Goal: Information Seeking & Learning: Learn about a topic

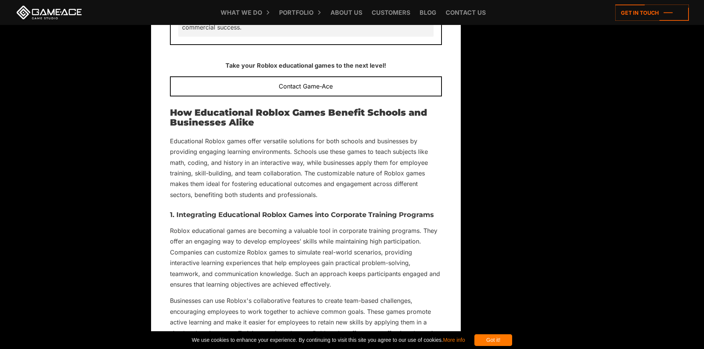
scroll to position [2645, 0]
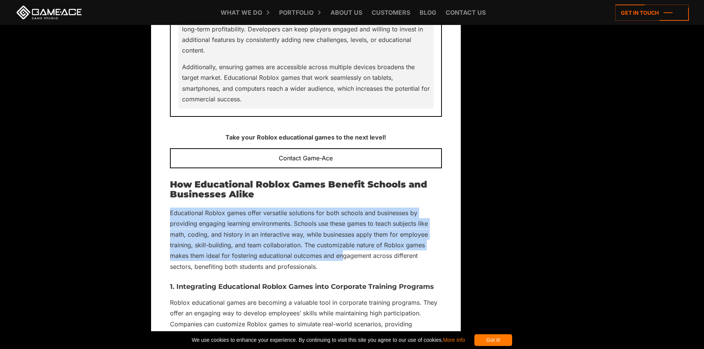
drag, startPoint x: 170, startPoint y: 191, endPoint x: 342, endPoint y: 238, distance: 179.0
click at [342, 238] on p "Educational Roblox games offer versatile solutions for both schools and busines…" at bounding box center [306, 239] width 272 height 65
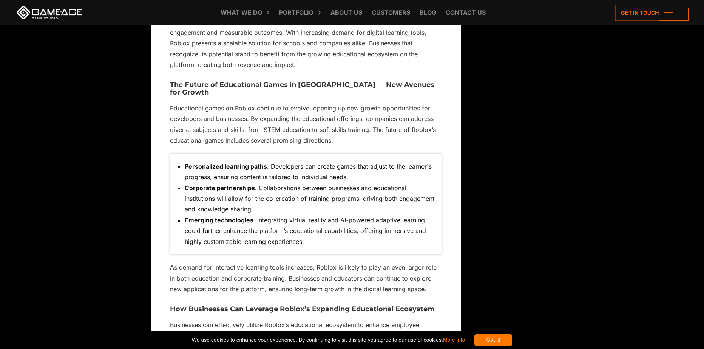
scroll to position [3854, 0]
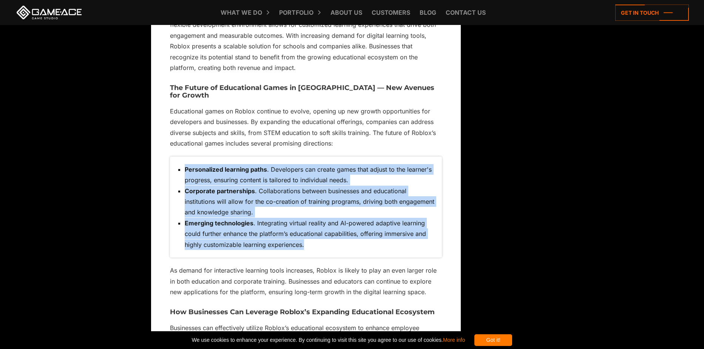
drag, startPoint x: 322, startPoint y: 215, endPoint x: 183, endPoint y: 139, distance: 158.5
click at [183, 164] on ul "Personalized learning paths . Developers can create games that adjust to the le…" at bounding box center [306, 207] width 257 height 86
copy ul "Personalized learning paths . Developers can create games that adjust to the le…"
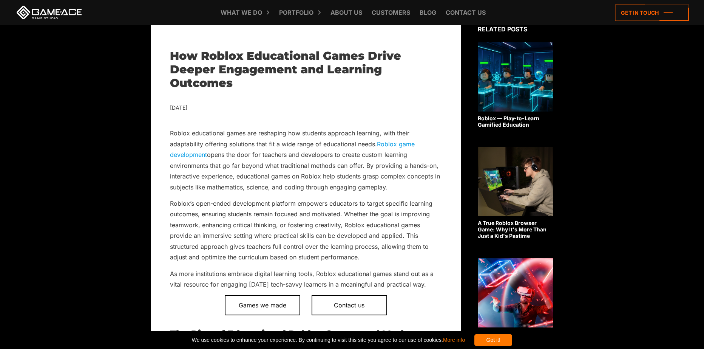
scroll to position [227, 0]
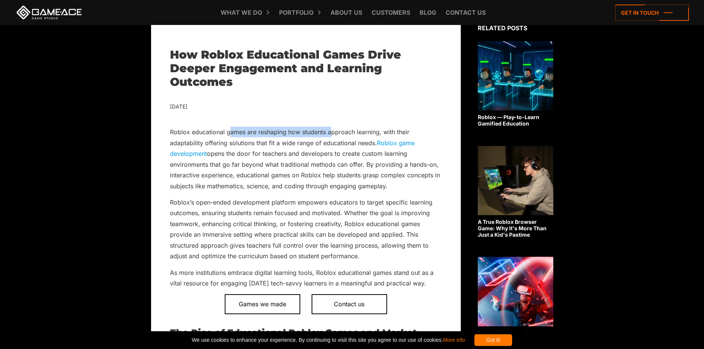
drag, startPoint x: 243, startPoint y: 132, endPoint x: 335, endPoint y: 138, distance: 92.0
click at [335, 138] on p "Roblox educational games are reshaping how students approach learning, with the…" at bounding box center [306, 159] width 272 height 65
click at [338, 139] on p "Roblox educational games are reshaping how students approach learning, with the…" at bounding box center [306, 159] width 272 height 65
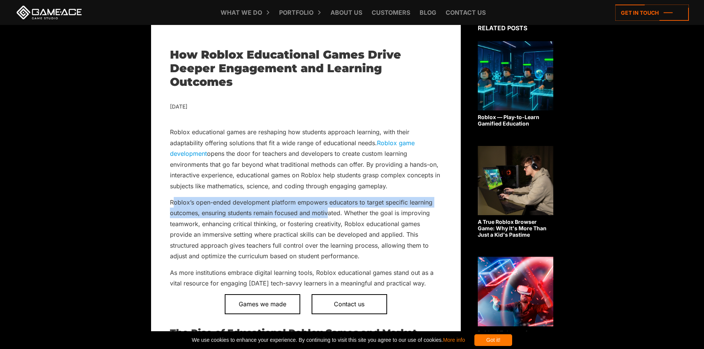
drag, startPoint x: 173, startPoint y: 198, endPoint x: 337, endPoint y: 215, distance: 164.5
click at [331, 216] on p "Roblox’s open-ended development platform empowers educators to target specific …" at bounding box center [306, 229] width 272 height 65
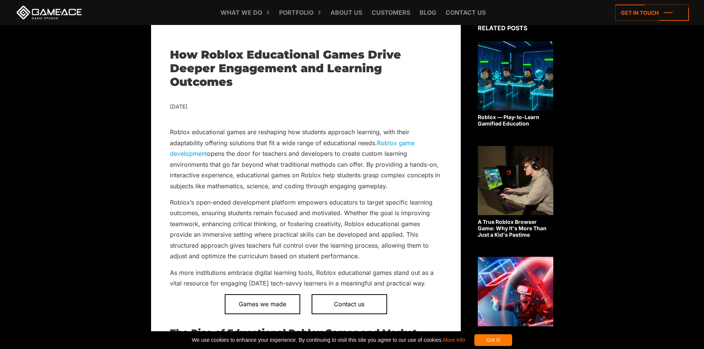
click at [337, 215] on p "Roblox’s open-ended development platform empowers educators to target specific …" at bounding box center [306, 229] width 272 height 65
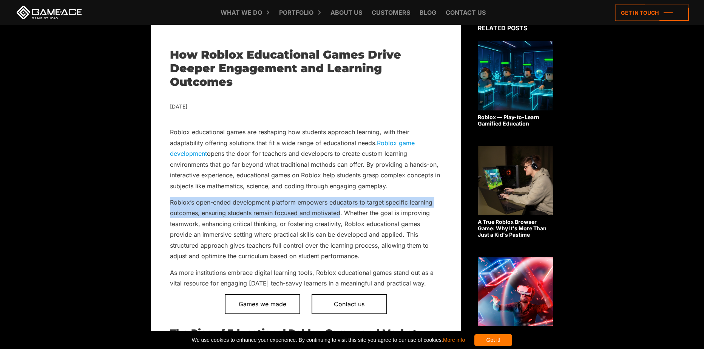
drag, startPoint x: 342, startPoint y: 214, endPoint x: 167, endPoint y: 203, distance: 175.7
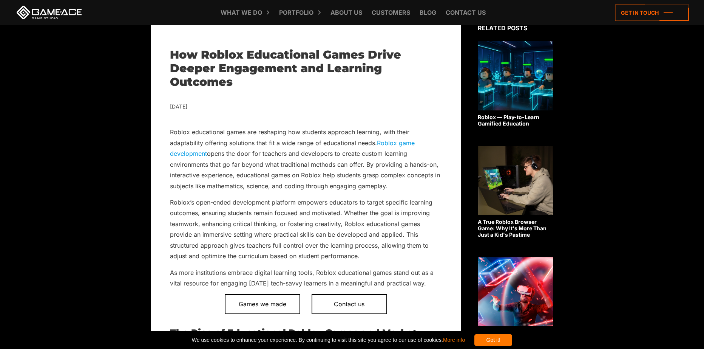
click at [216, 218] on p "Roblox’s open-ended development platform empowers educators to target specific …" at bounding box center [306, 229] width 272 height 65
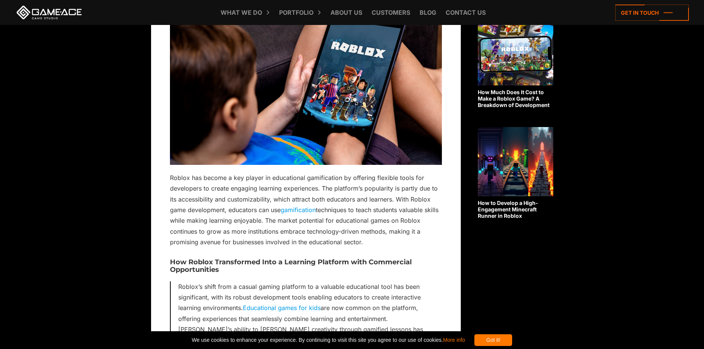
scroll to position [642, 0]
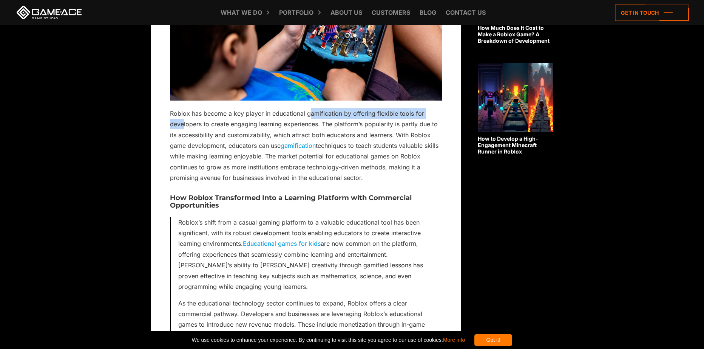
drag, startPoint x: 214, startPoint y: 119, endPoint x: 308, endPoint y: 119, distance: 94.5
click at [308, 119] on p "Roblox has become a key player in educational gamification by offering flexible…" at bounding box center [306, 145] width 272 height 75
click at [308, 131] on p "Roblox has become a key player in educational gamification by offering flexible…" at bounding box center [306, 145] width 272 height 75
click at [271, 114] on p "Roblox has become a key player in educational gamification by offering flexible…" at bounding box center [306, 145] width 272 height 75
drag, startPoint x: 270, startPoint y: 114, endPoint x: 321, endPoint y: 127, distance: 52.1
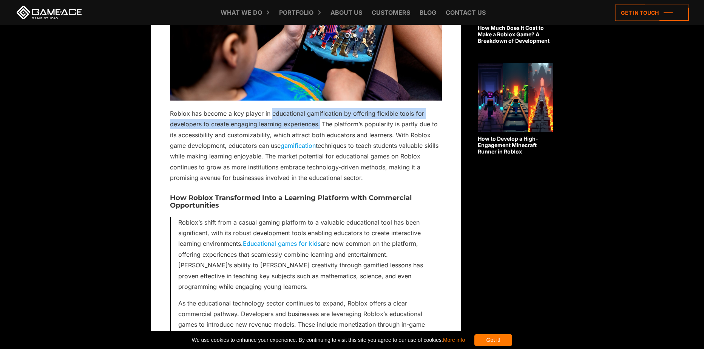
click at [321, 127] on p "Roblox has become a key player in educational gamification by offering flexible…" at bounding box center [306, 145] width 272 height 75
copy p "educational gamification by offering flexible tools for developers to create en…"
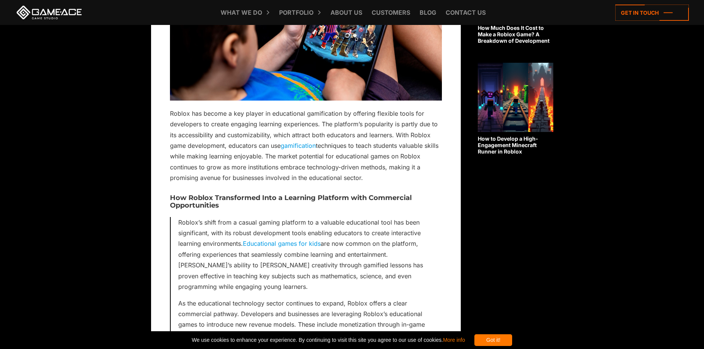
click at [341, 151] on p "Roblox has become a key player in educational gamification by offering flexible…" at bounding box center [306, 145] width 272 height 75
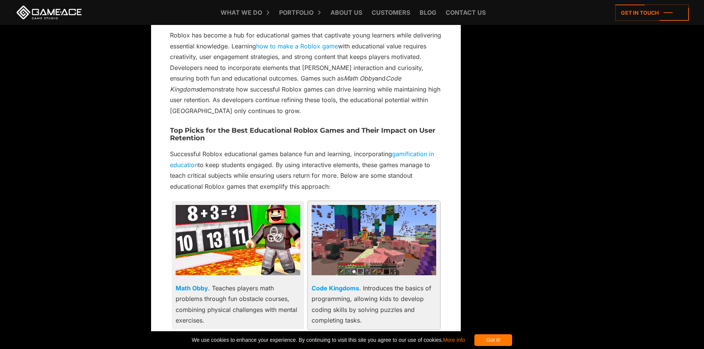
scroll to position [1360, 0]
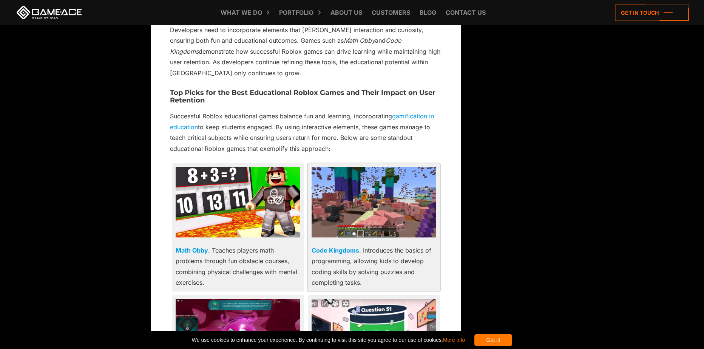
click at [335, 246] on link "Code Kingdoms" at bounding box center [336, 250] width 48 height 8
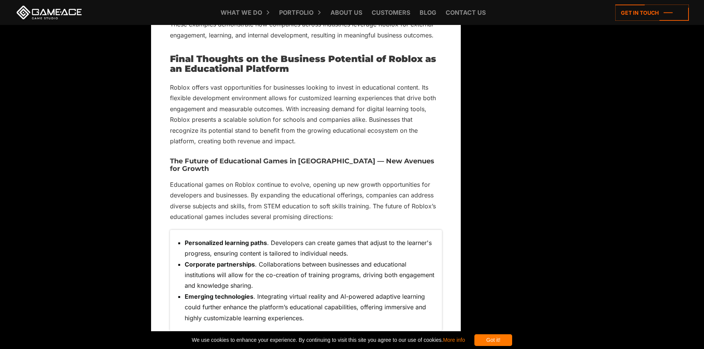
scroll to position [3817, 0]
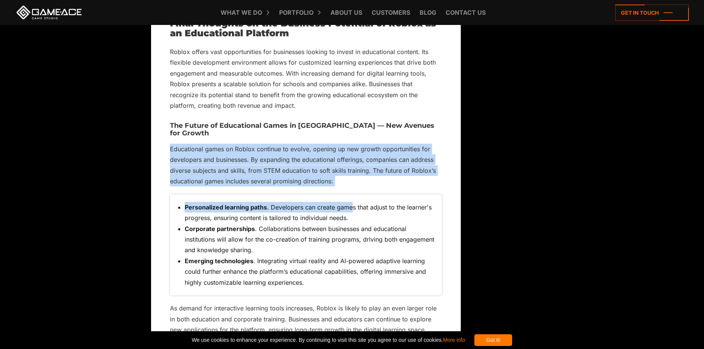
drag, startPoint x: 352, startPoint y: 164, endPoint x: 215, endPoint y: 123, distance: 142.8
click at [343, 155] on p "Educational games on Roblox continue to evolve, opening up new growth opportuni…" at bounding box center [306, 165] width 272 height 43
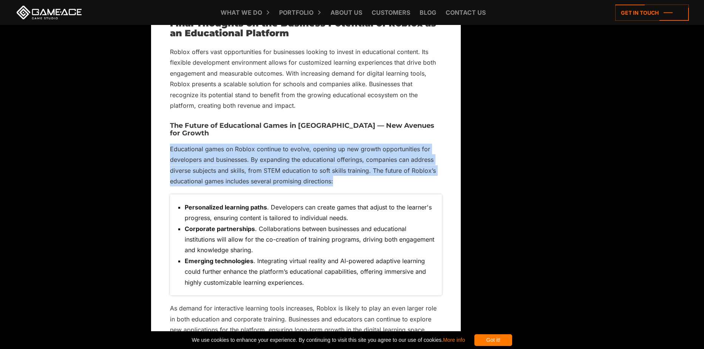
drag, startPoint x: 343, startPoint y: 155, endPoint x: 167, endPoint y: 116, distance: 179.8
click at [349, 156] on p "Educational games on Roblox continue to evolve, opening up new growth opportuni…" at bounding box center [306, 165] width 272 height 43
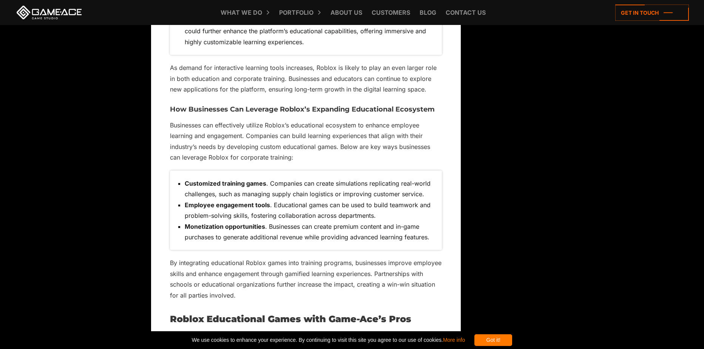
scroll to position [4043, 0]
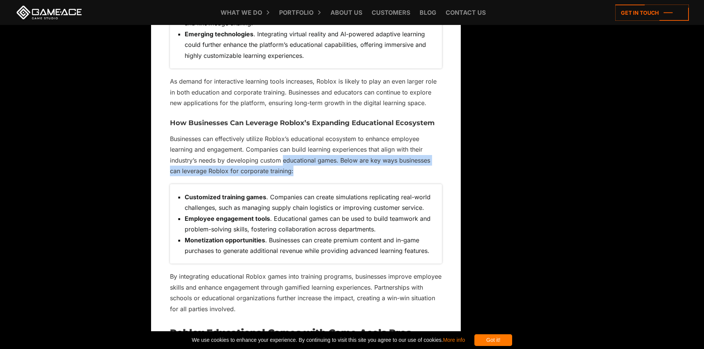
drag, startPoint x: 331, startPoint y: 144, endPoint x: 287, endPoint y: 130, distance: 46.2
click at [282, 133] on p "Businesses can effectively utilize Roblox’s educational ecosystem to enhance em…" at bounding box center [306, 154] width 272 height 43
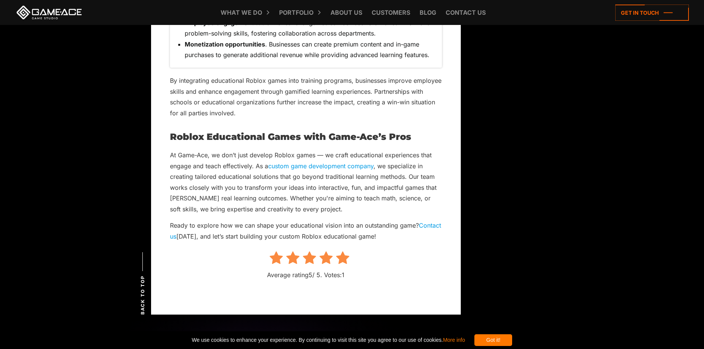
scroll to position [4232, 0]
